Goal: Find specific page/section

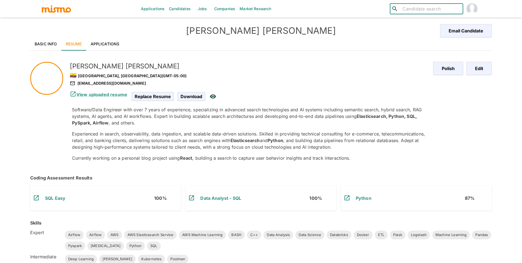
click at [447, 11] on input "search" at bounding box center [431, 9] width 60 height 8
type input "[PERSON_NAME] an"
click at [423, 27] on div "[PERSON_NAME] ([GEOGRAPHIC_DATA])" at bounding box center [426, 26] width 73 height 21
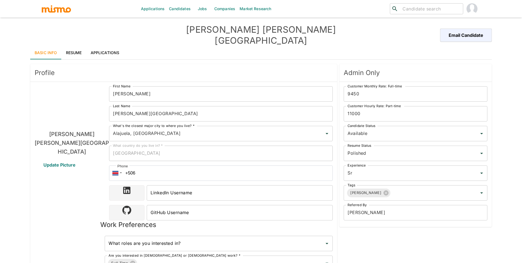
click at [111, 46] on link "Applications" at bounding box center [105, 52] width 38 height 13
